Goal: Communication & Community: Answer question/provide support

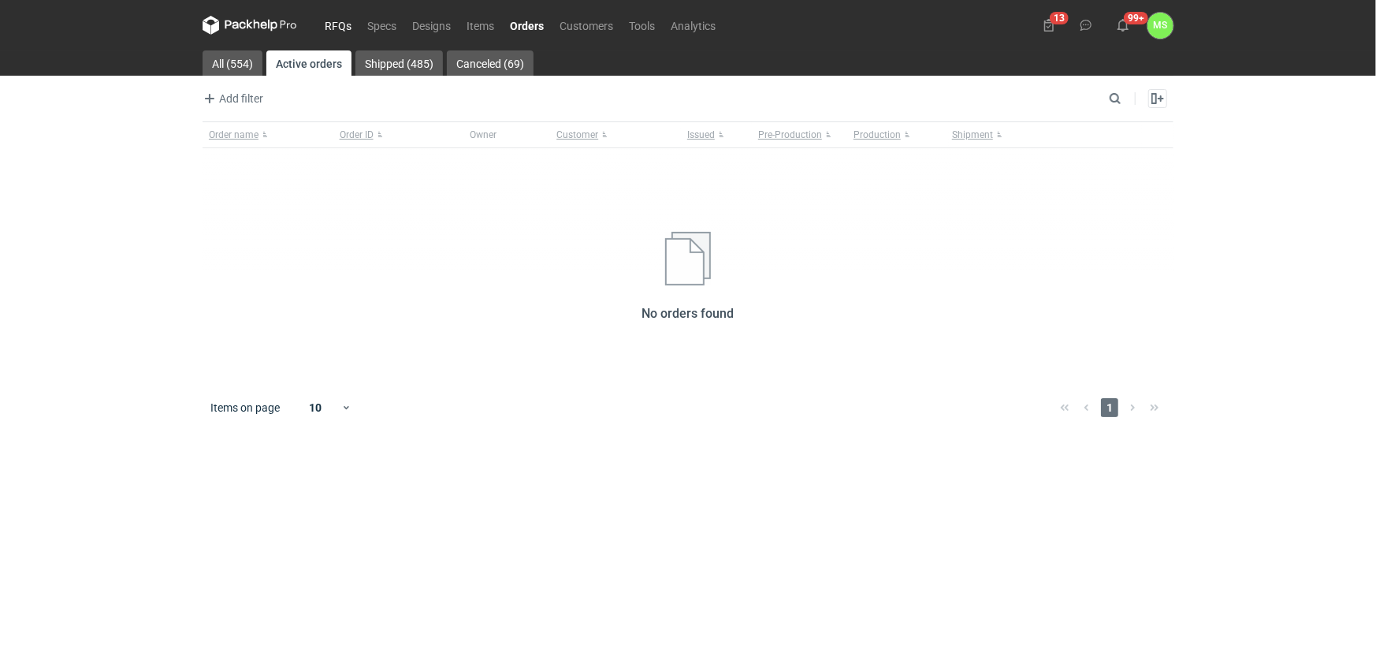
click at [338, 28] on link "RFQs" at bounding box center [338, 25] width 43 height 19
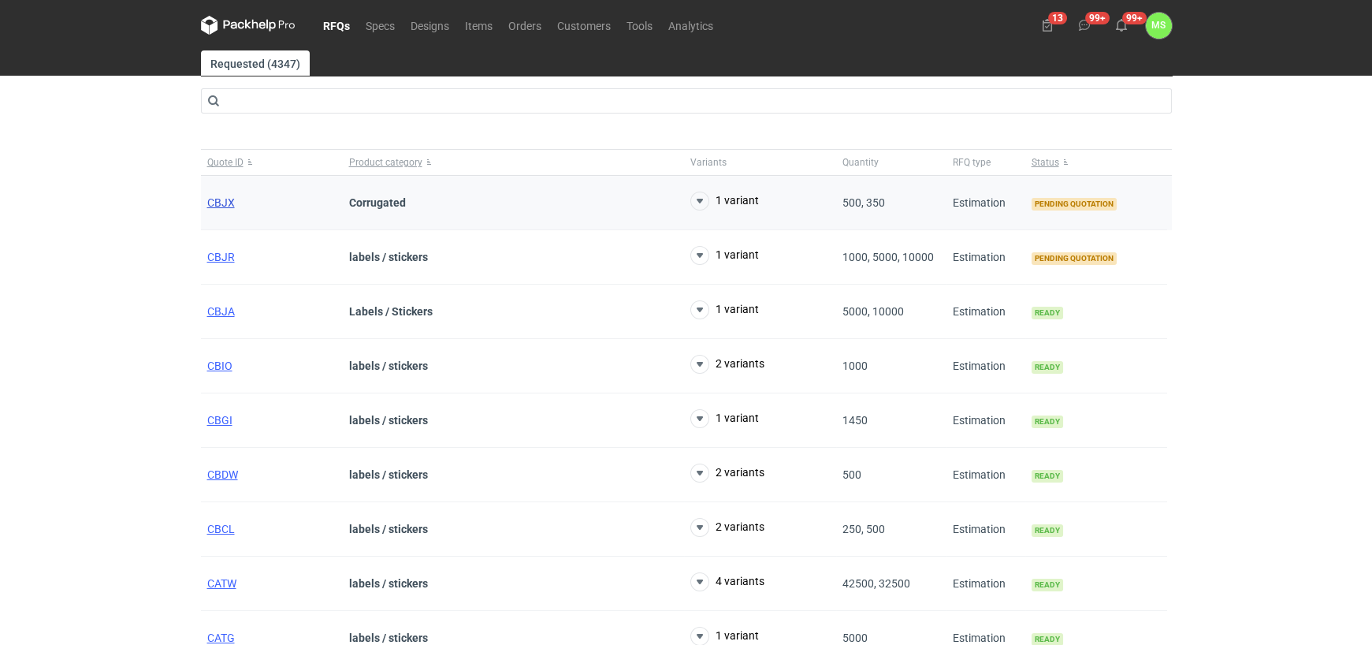
click at [224, 204] on span "CBJX" at bounding box center [221, 202] width 28 height 13
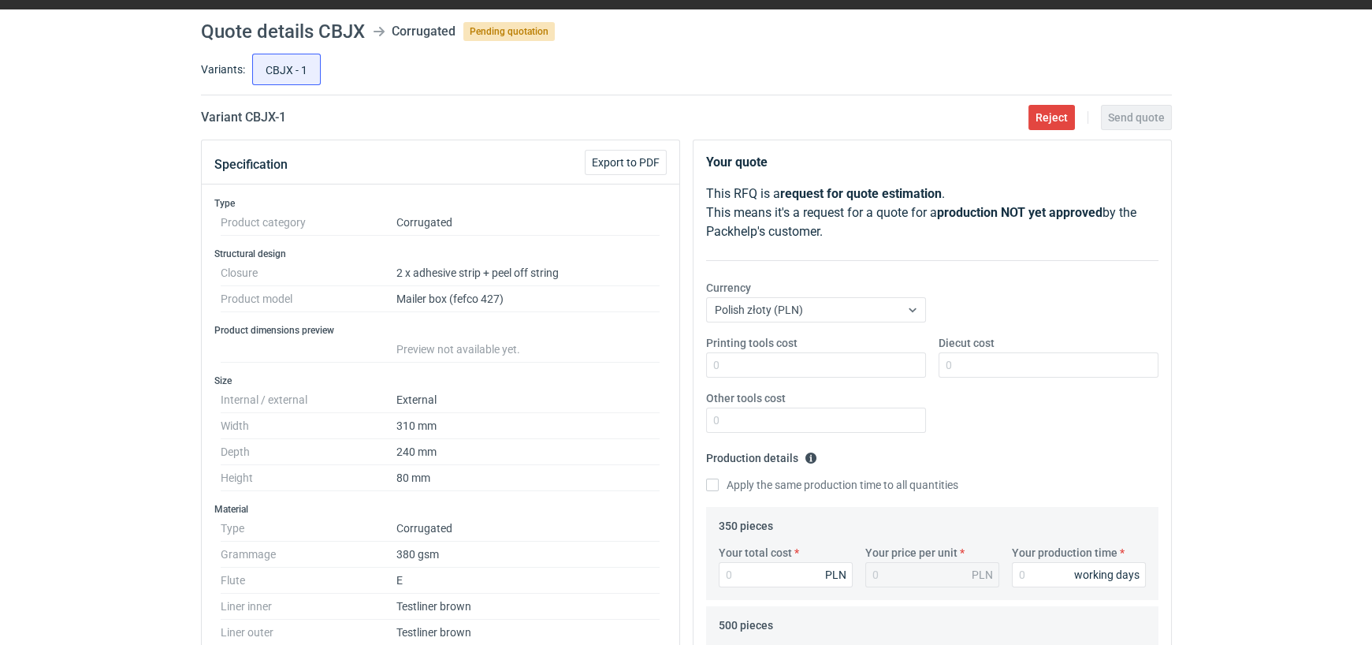
scroll to position [79, 0]
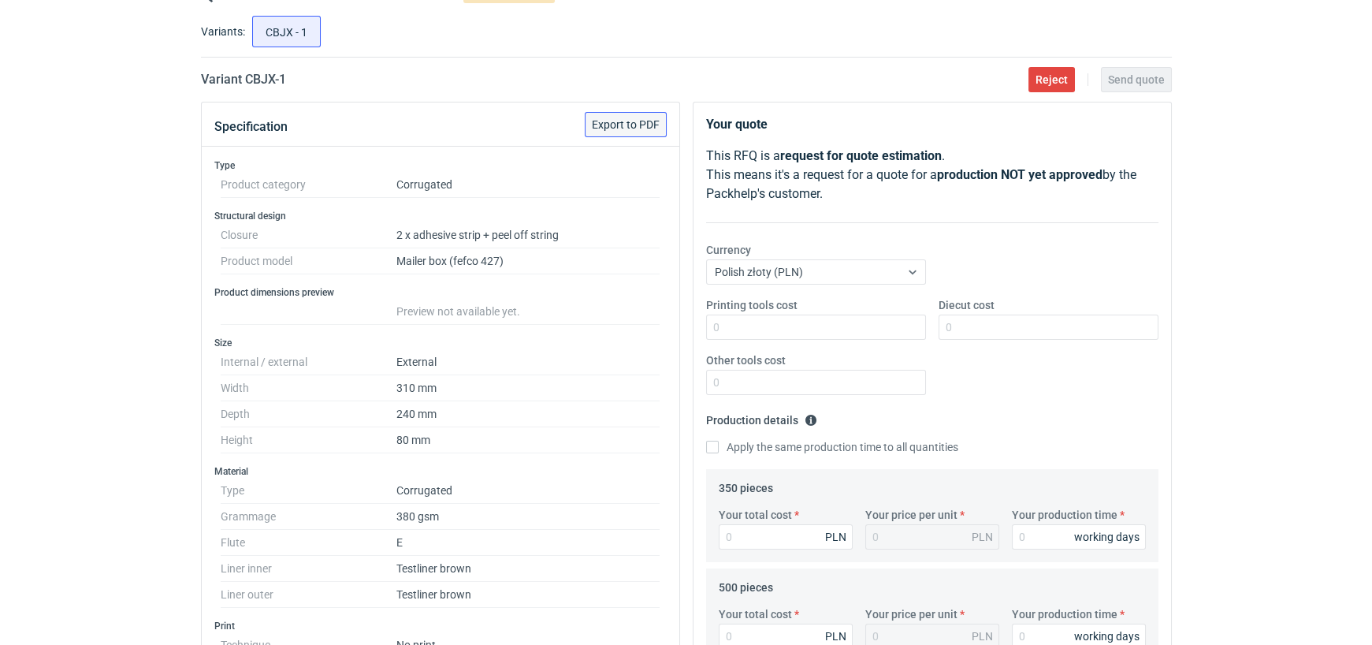
click at [620, 122] on span "Export to PDF" at bounding box center [626, 124] width 68 height 11
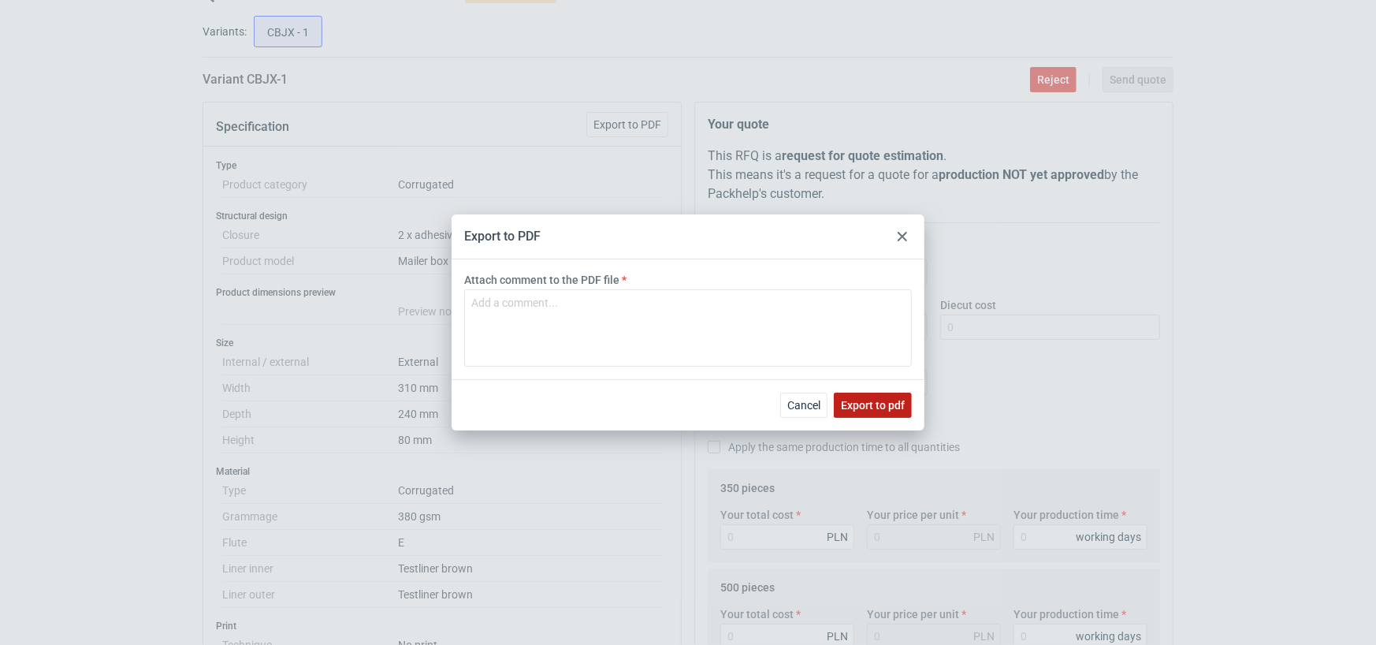
click at [862, 401] on span "Export to pdf" at bounding box center [873, 405] width 64 height 11
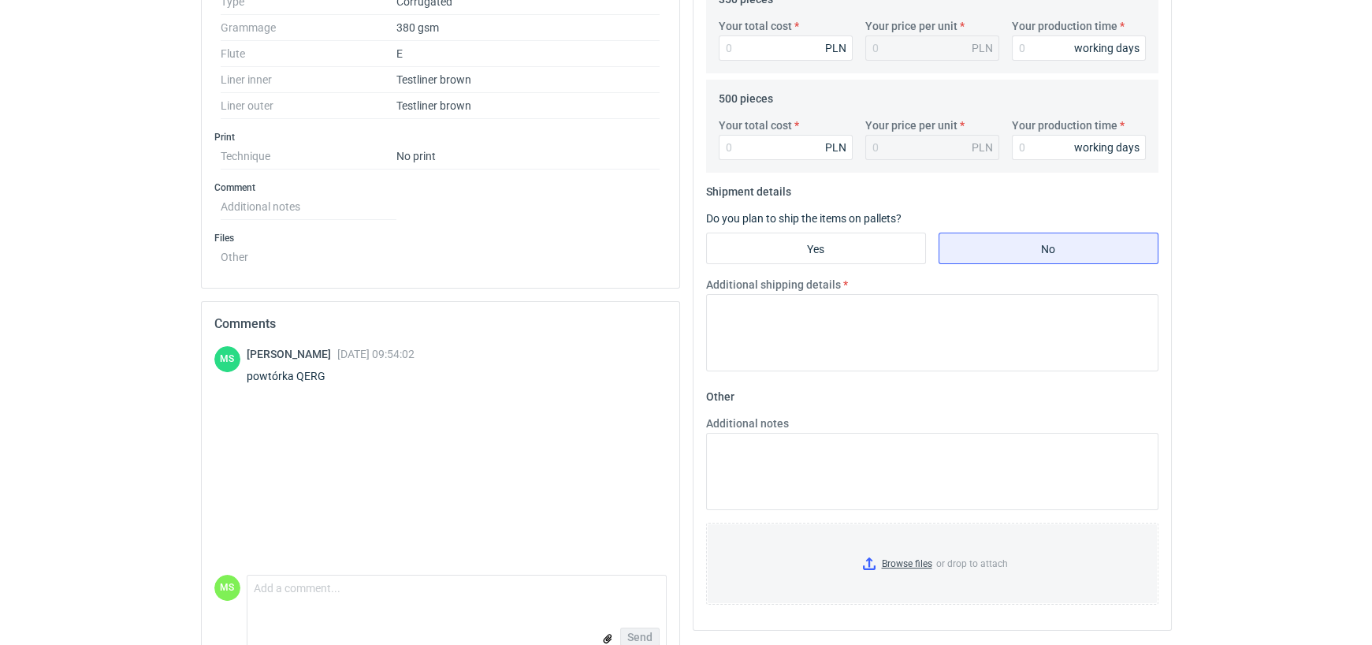
scroll to position [599, 0]
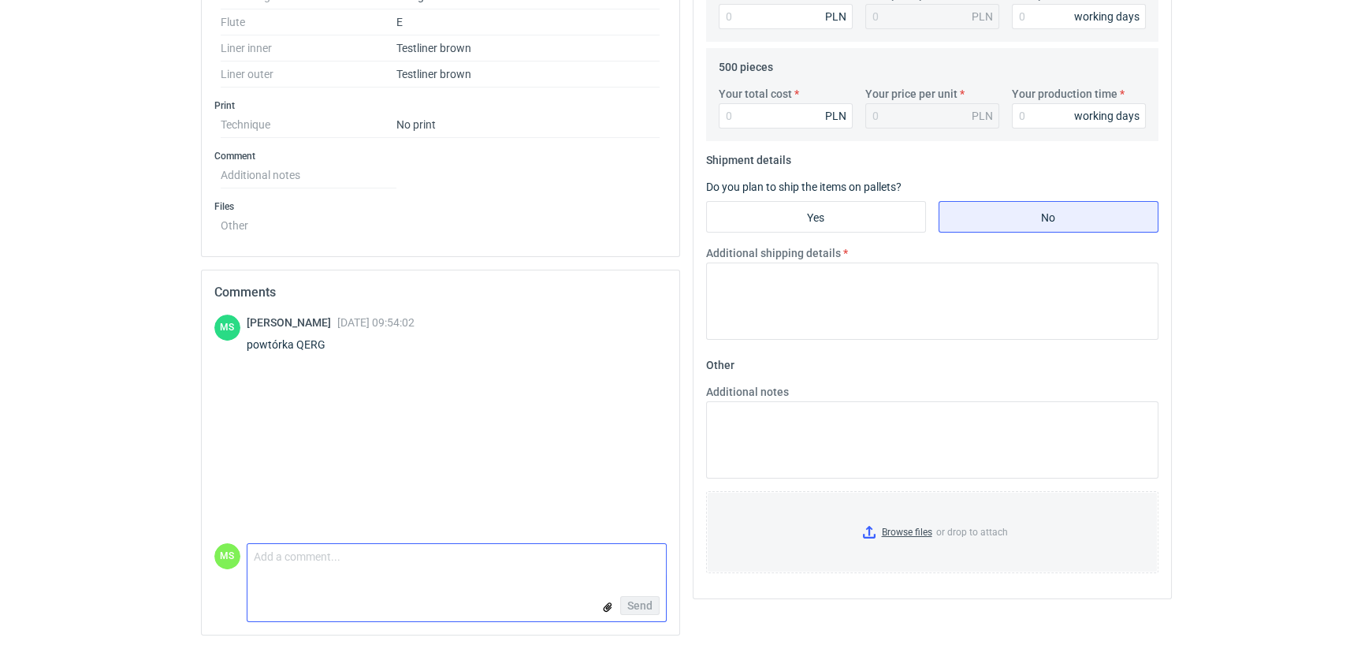
click at [342, 556] on textarea "Comment message" at bounding box center [456, 560] width 419 height 33
type textarea "Dzień dobry [PERSON_NAME]. Mały nakład tym razem?"
click at [646, 603] on span "Send" at bounding box center [639, 605] width 25 height 11
